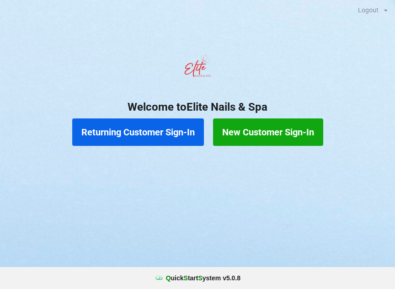
scroll to position [8, 0]
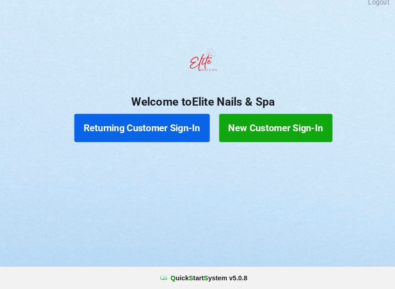
click at [145, 119] on button "Returning Customer Sign-In" at bounding box center [138, 131] width 132 height 27
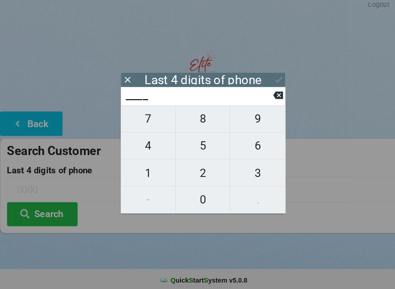
click at [250, 145] on span "6" at bounding box center [251, 147] width 54 height 19
type input "6___"
click at [148, 167] on span "1" at bounding box center [144, 173] width 53 height 19
type input "61__"
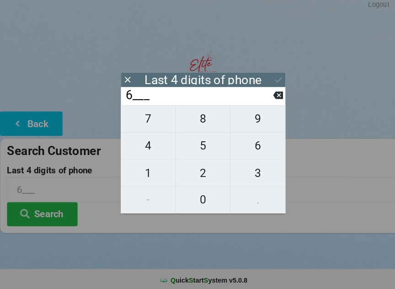
type input "61__"
click at [197, 124] on span "8" at bounding box center [197, 121] width 53 height 19
type input "618_"
click at [200, 171] on span "2" at bounding box center [197, 173] width 53 height 19
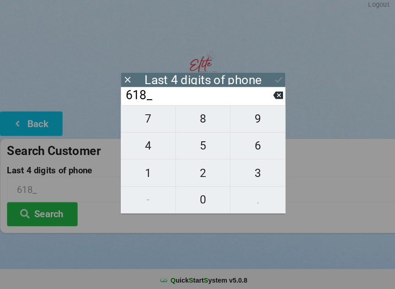
type input "6182"
click at [269, 78] on icon at bounding box center [271, 83] width 10 height 10
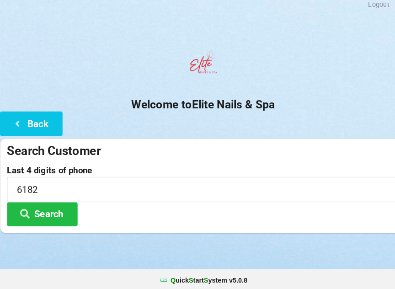
click at [65, 205] on button "Search" at bounding box center [41, 213] width 69 height 23
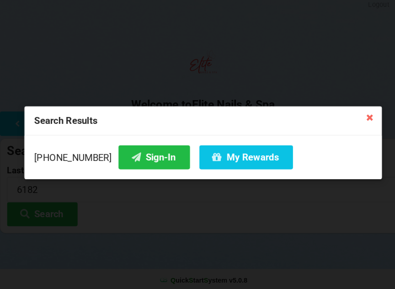
click at [137, 149] on button "Sign-In" at bounding box center [150, 158] width 70 height 23
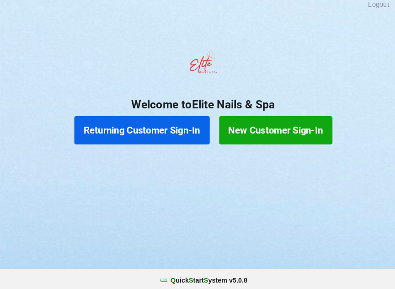
click at [124, 123] on button "Returning Customer Sign-In" at bounding box center [138, 131] width 132 height 27
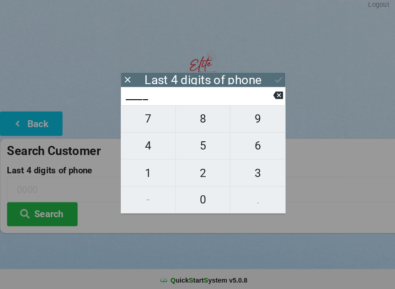
click at [256, 171] on span "3" at bounding box center [251, 173] width 54 height 19
type input "3___"
click at [154, 146] on span "4" at bounding box center [144, 147] width 53 height 19
type input "34__"
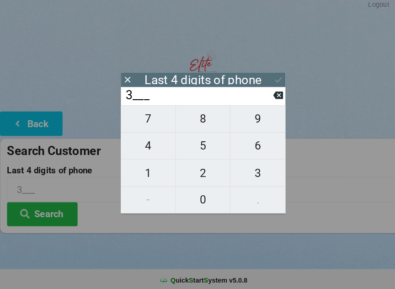
type input "34__"
click at [151, 172] on span "1" at bounding box center [144, 173] width 53 height 19
type input "341_"
click at [203, 167] on span "2" at bounding box center [197, 173] width 53 height 19
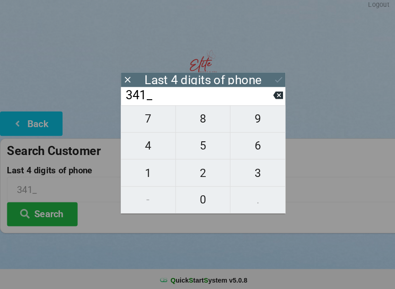
type input "3412"
click at [48, 213] on button "Search" at bounding box center [41, 213] width 69 height 23
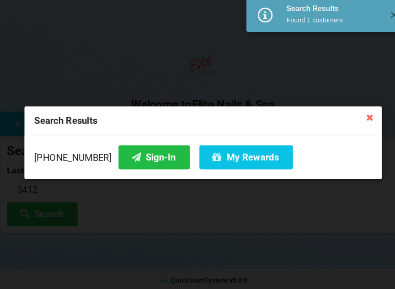
click at [135, 156] on button "Sign-In" at bounding box center [150, 158] width 70 height 23
